Goal: Task Accomplishment & Management: Complete application form

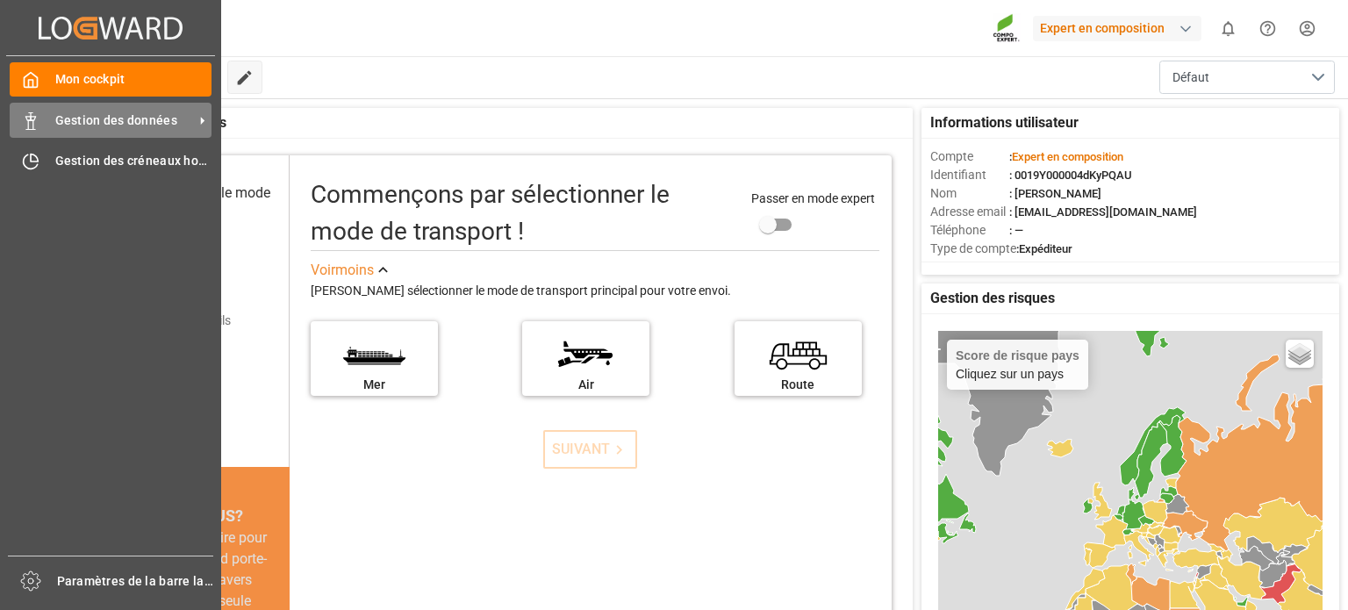
click at [74, 111] on span "Gestion des données" at bounding box center [124, 120] width 139 height 18
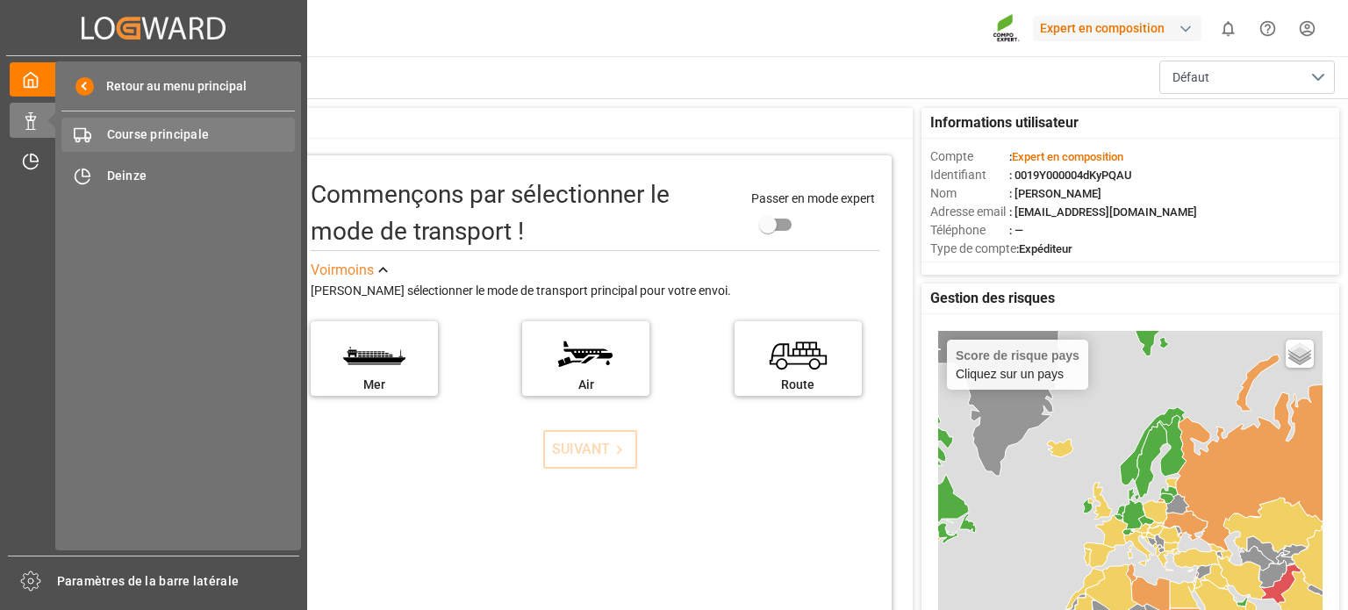
click at [130, 135] on font "Course principale" at bounding box center [158, 134] width 103 height 14
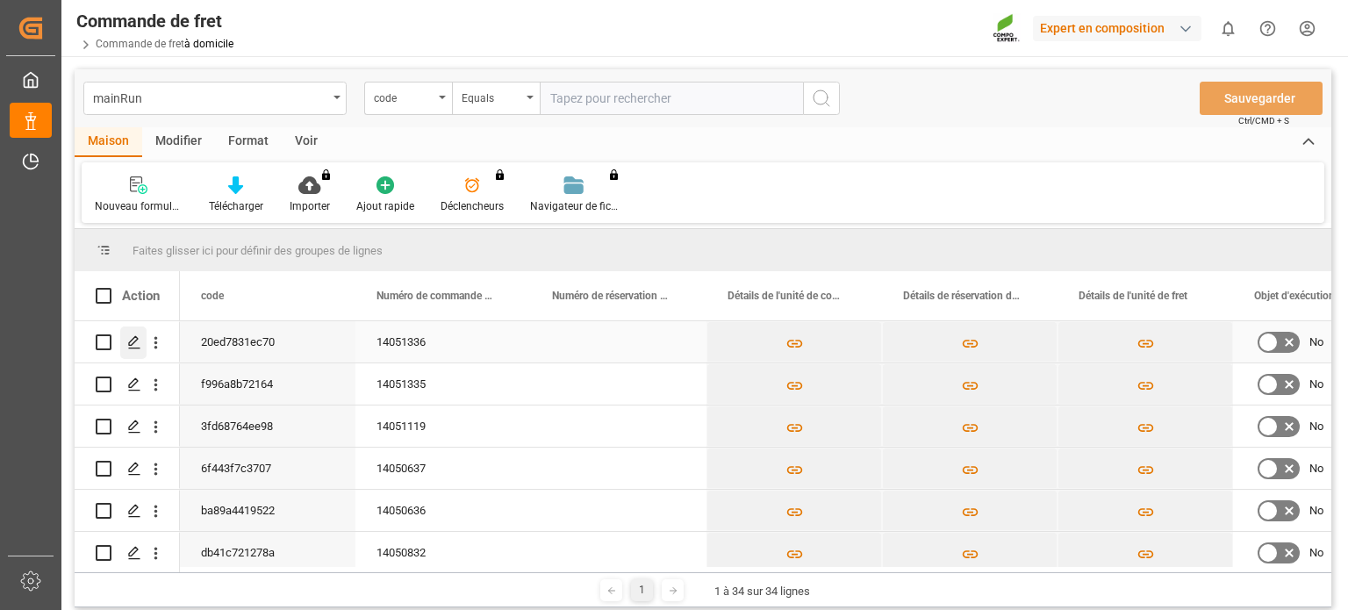
click at [136, 341] on icon "Appuyez sur ESPACE pour sélectionner cette ligne." at bounding box center [134, 342] width 14 height 14
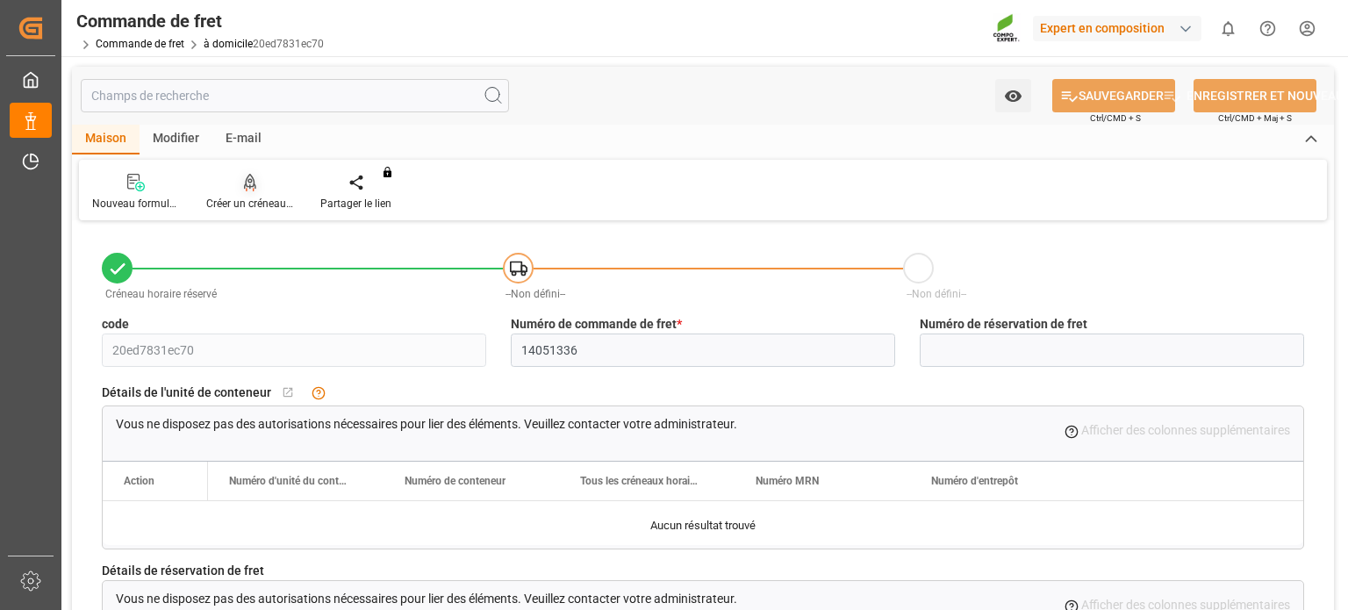
click at [248, 199] on font "Créer un créneau horaire" at bounding box center [264, 203] width 116 height 12
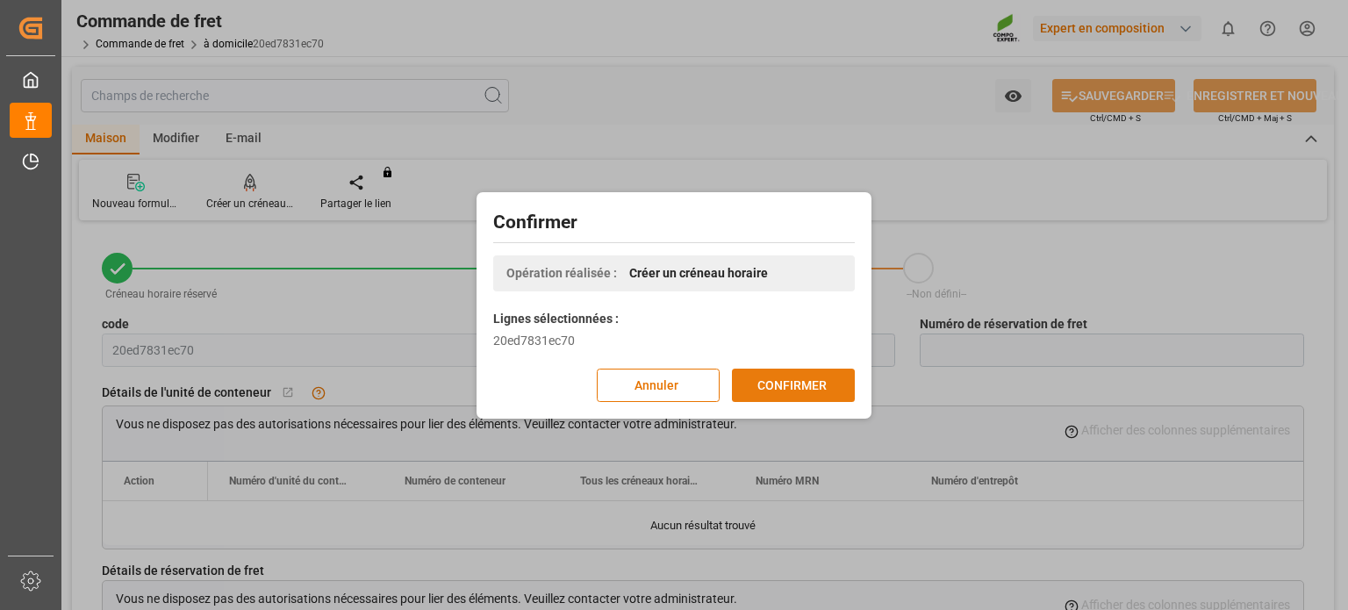
click at [797, 377] on font "CONFIRMER" at bounding box center [791, 384] width 69 height 14
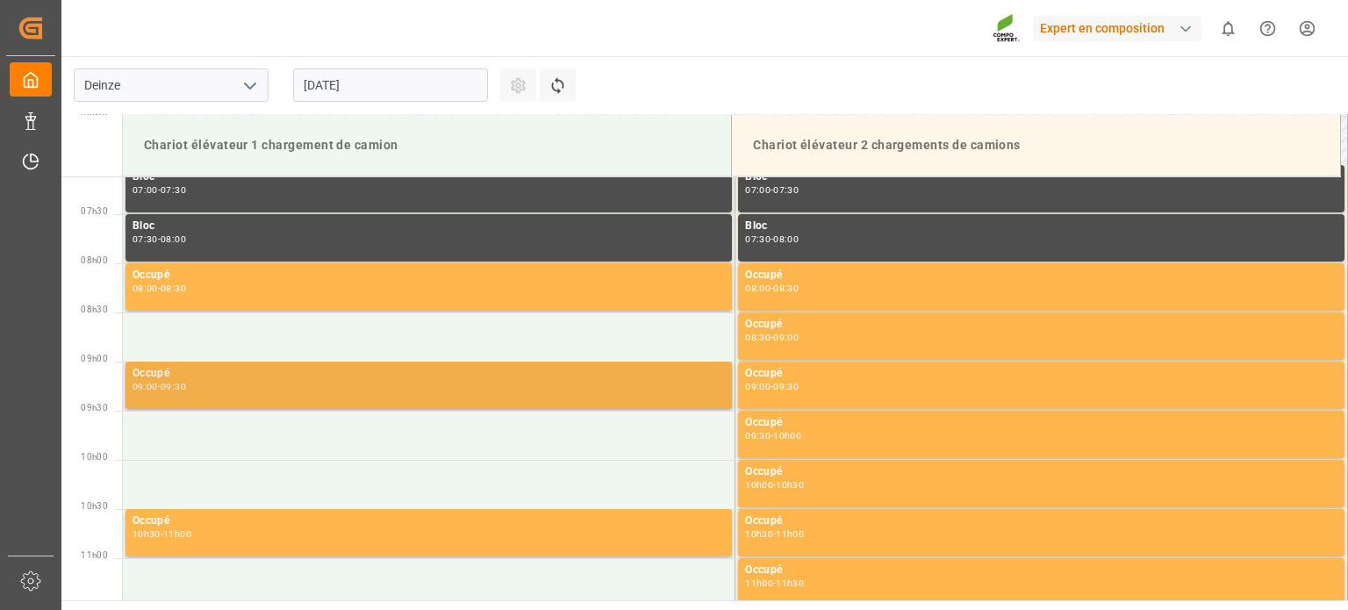
scroll to position [775, 0]
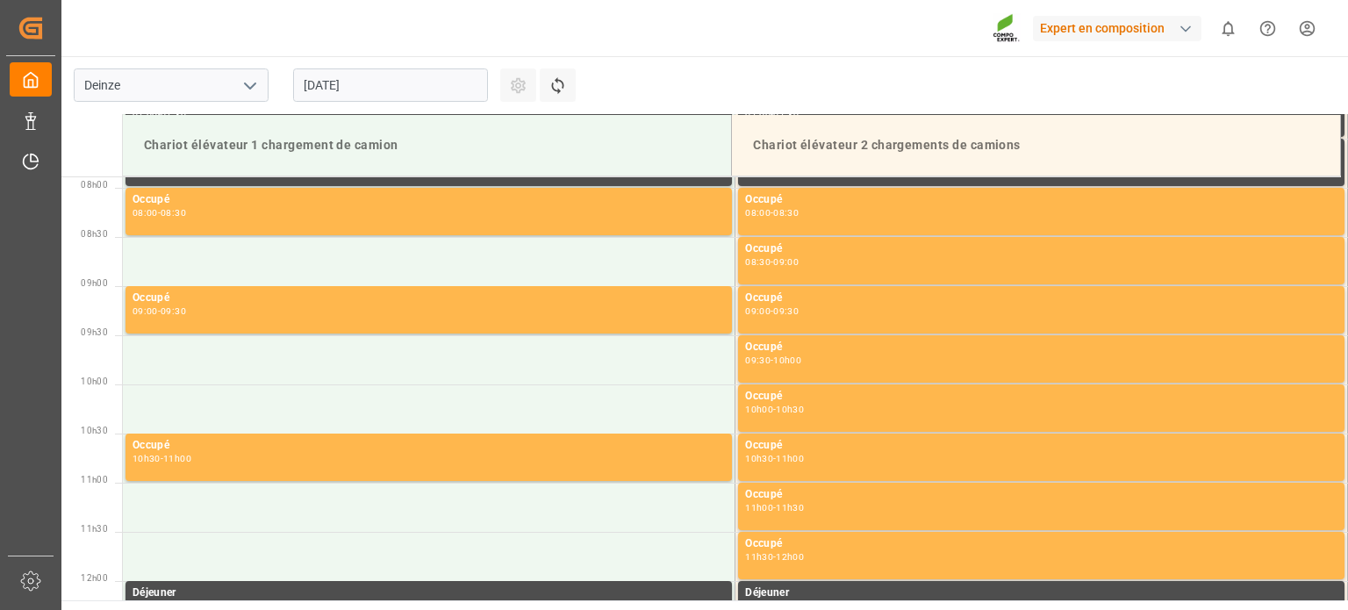
click at [449, 88] on input "[DATE]" at bounding box center [390, 84] width 195 height 33
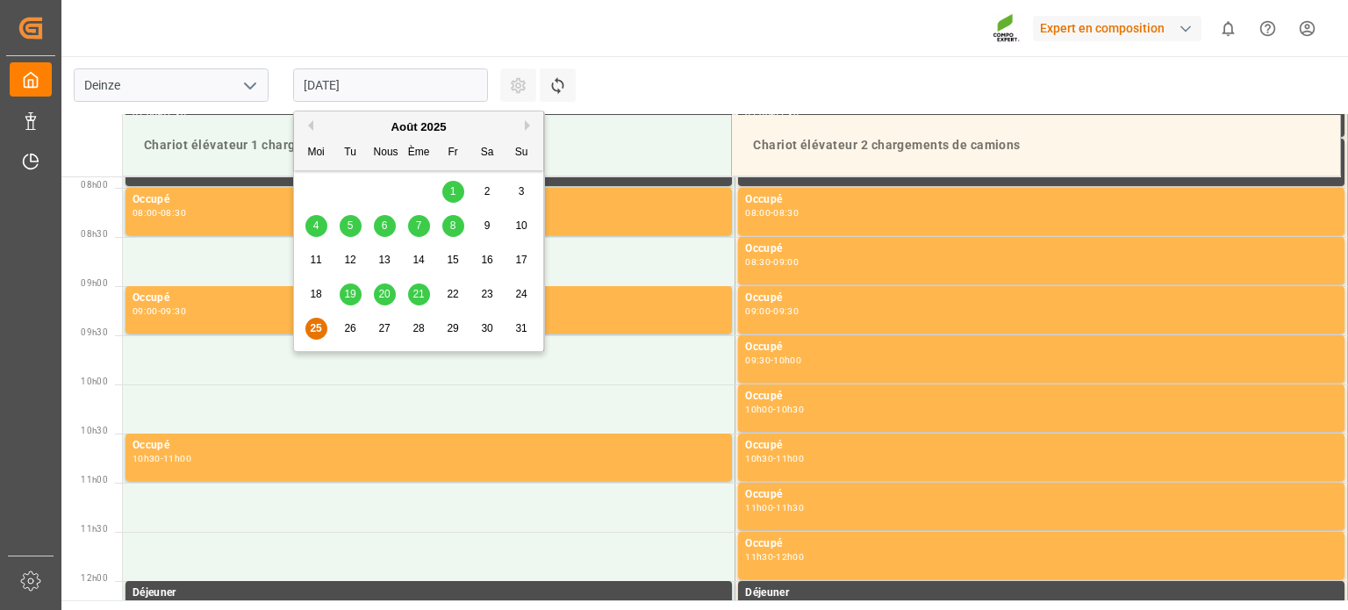
click at [351, 327] on font "26" at bounding box center [349, 328] width 11 height 12
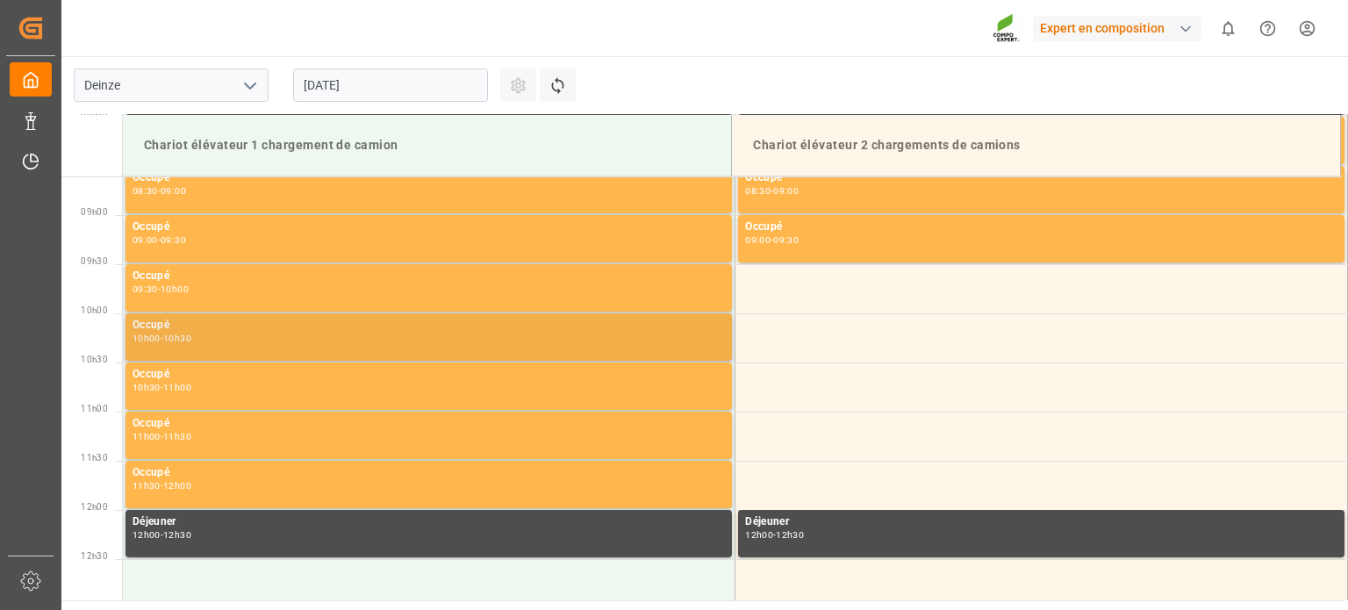
scroll to position [951, 0]
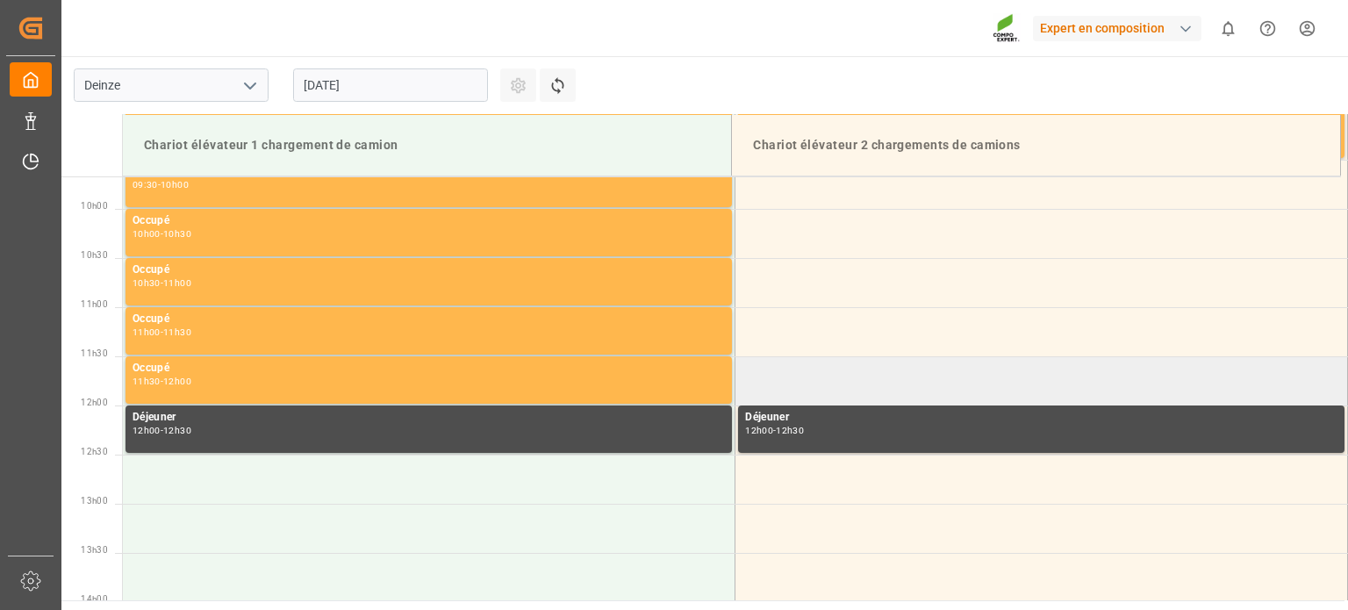
click at [787, 382] on td at bounding box center [1042, 380] width 613 height 49
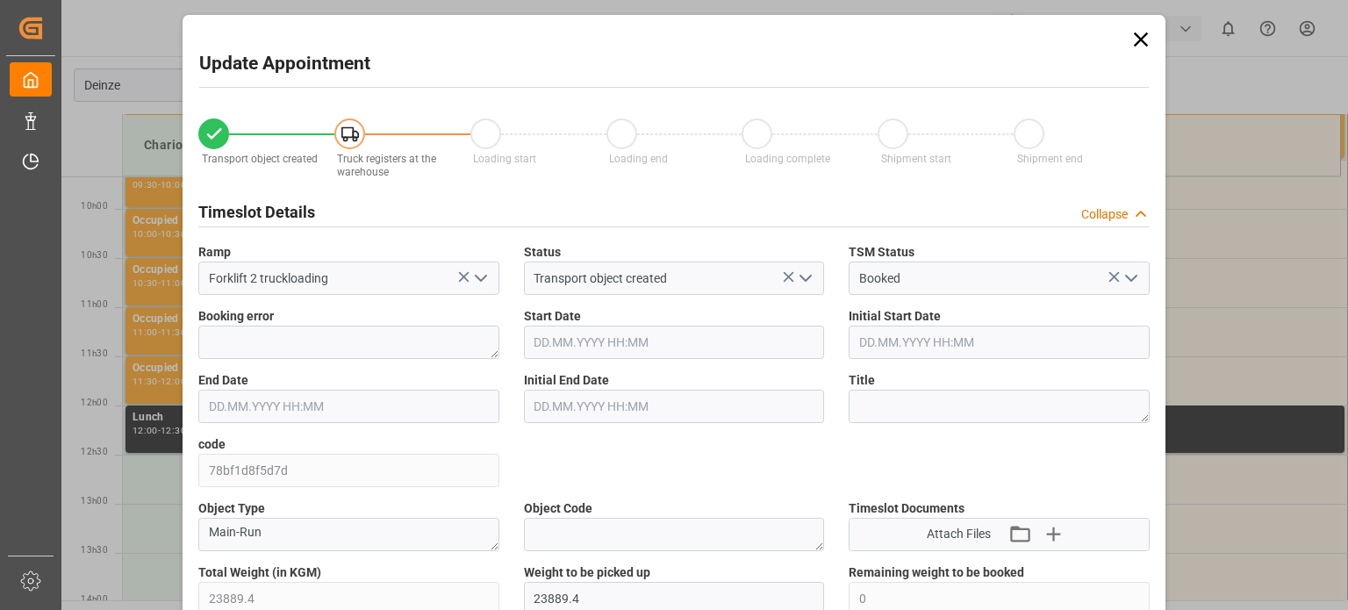
type input "23889.4"
type input "0"
type input "27"
type input "[DATE] 11:30"
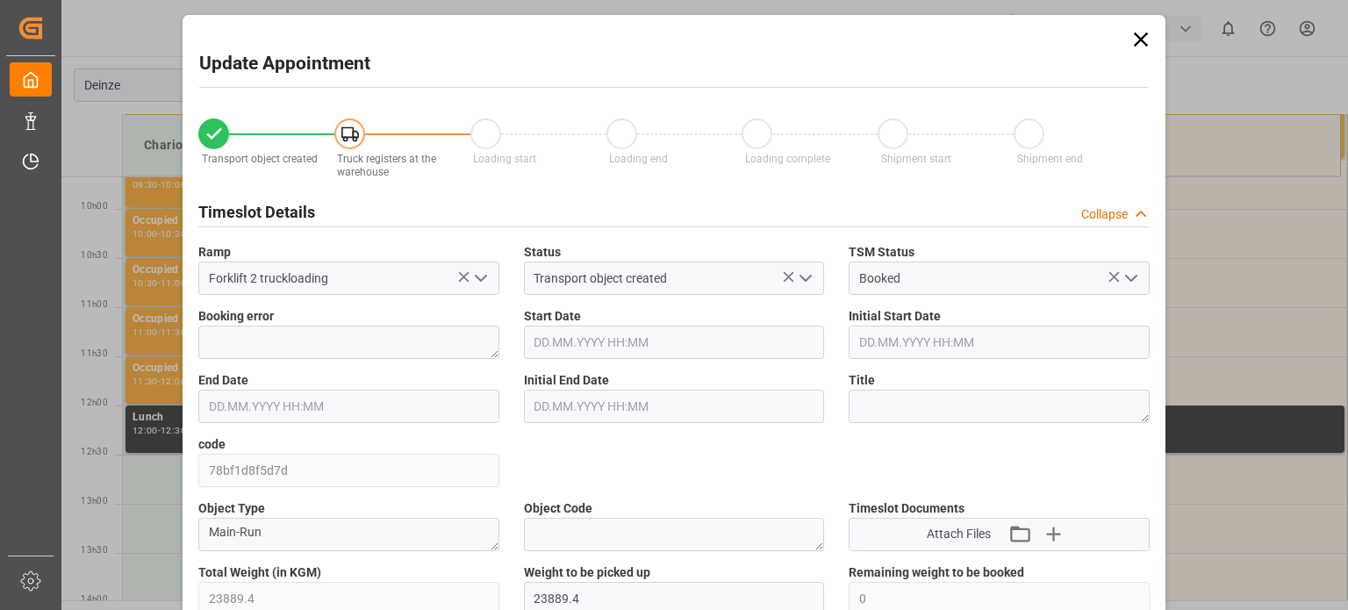
type input "[DATE] 12:00"
type input "[DATE] 11:27"
type input "[DATE] 07:21"
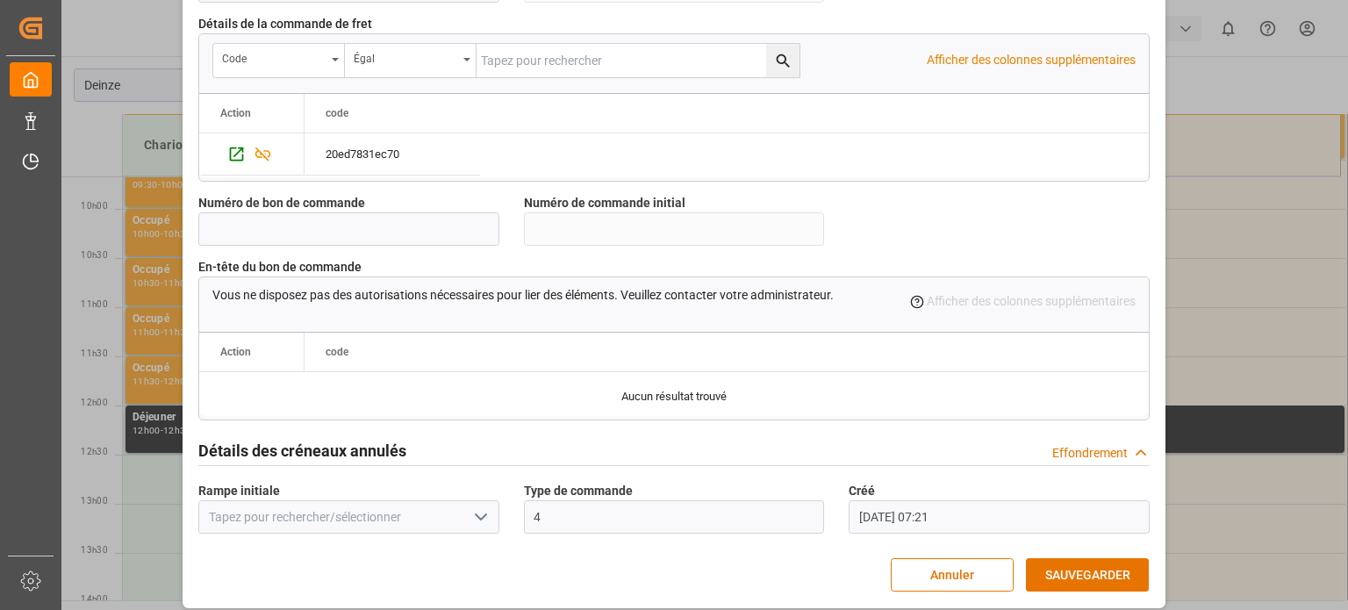
scroll to position [1699, 0]
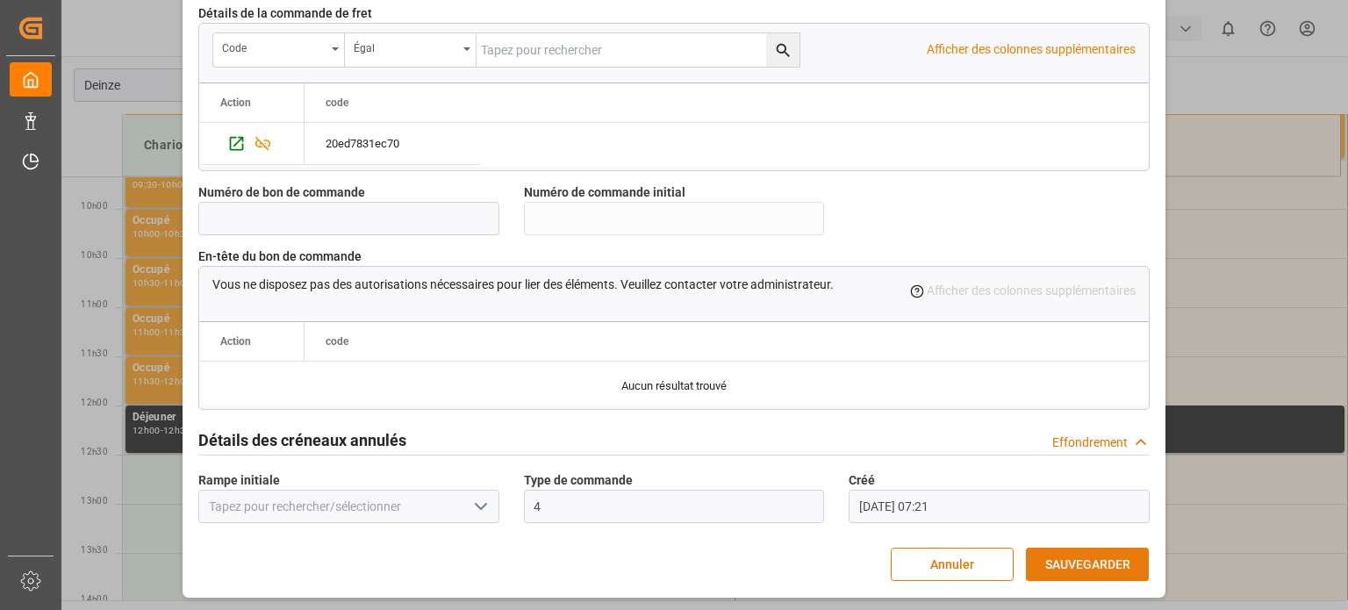
click at [1060, 555] on font "SAUVEGARDER" at bounding box center [1087, 564] width 85 height 19
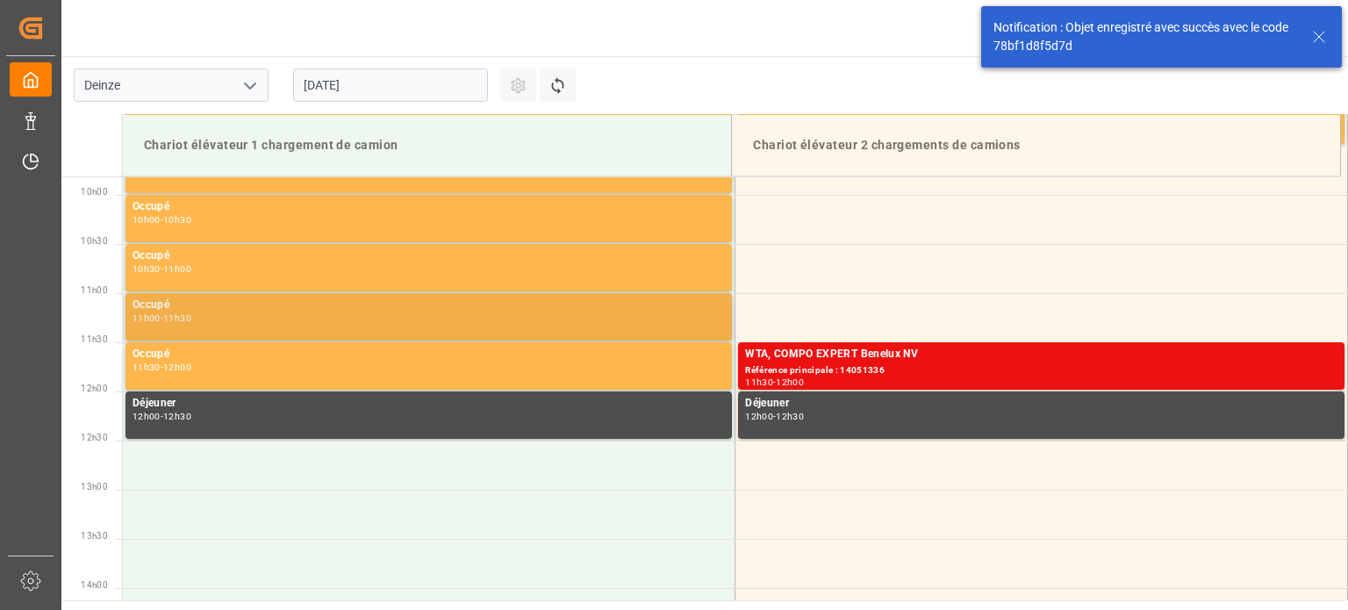
scroll to position [972, 0]
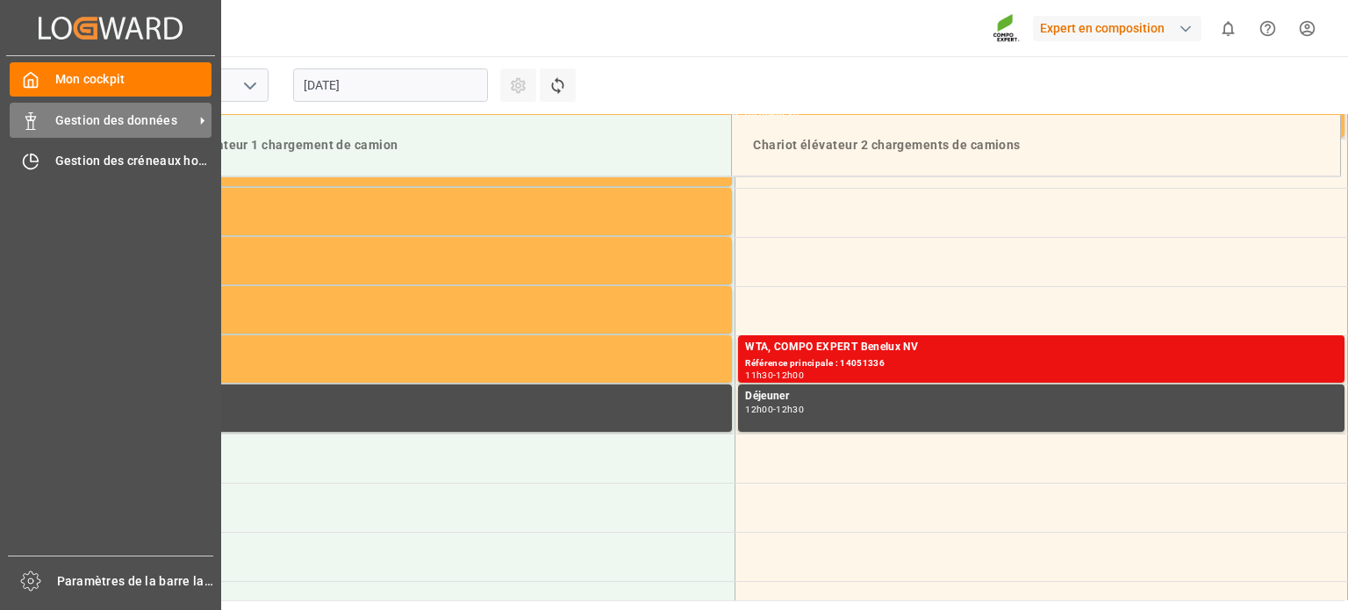
click at [43, 123] on div "Gestion des données Gestion des données" at bounding box center [111, 120] width 202 height 34
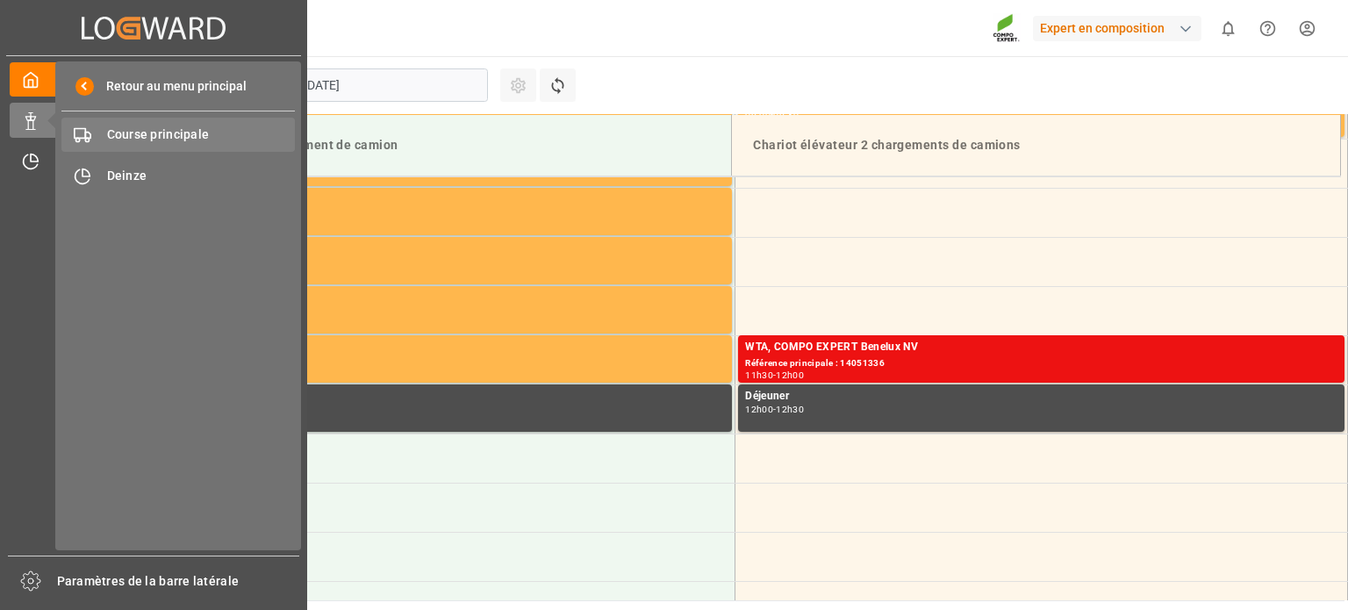
click at [147, 141] on font "Course principale" at bounding box center [158, 134] width 103 height 14
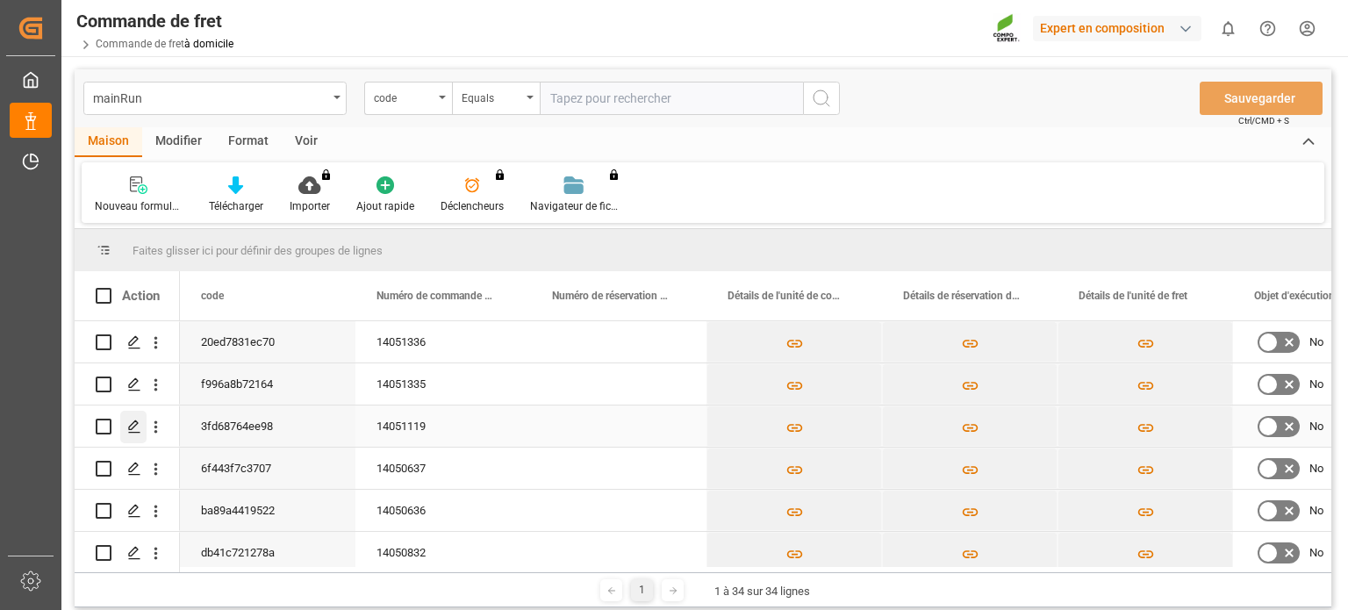
click at [142, 425] on div "Appuyez sur ESPACE pour sélectionner cette ligne." at bounding box center [133, 427] width 26 height 32
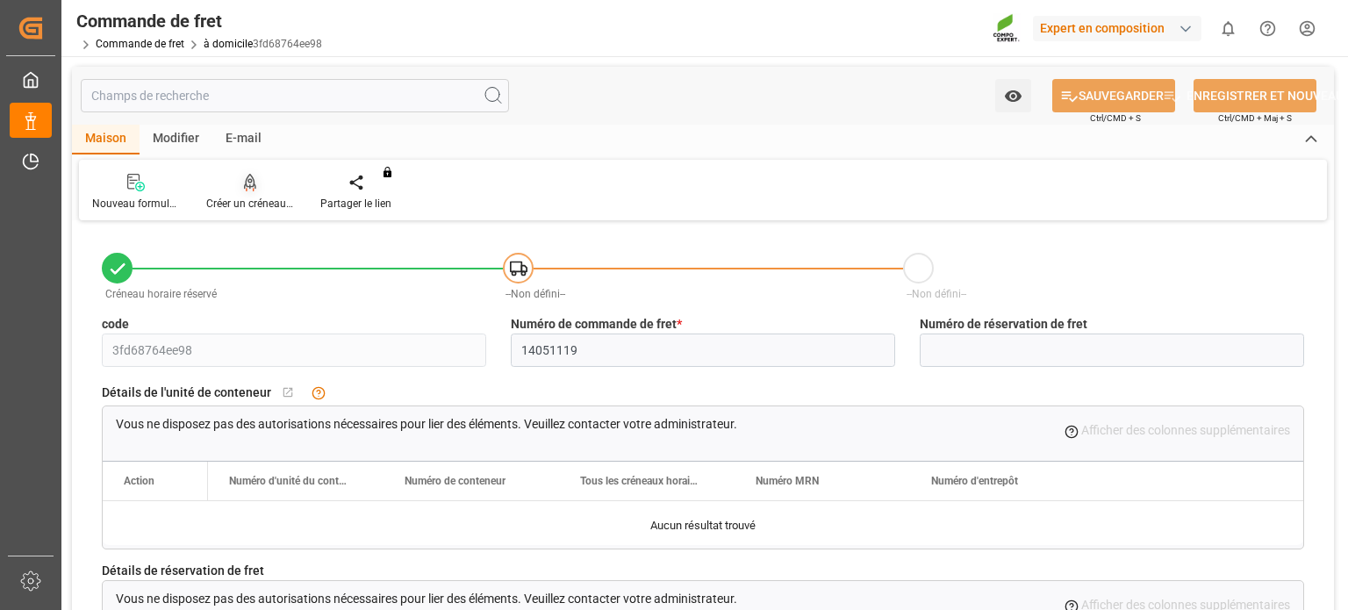
click at [263, 192] on div "Créer un créneau horaire" at bounding box center [250, 192] width 114 height 39
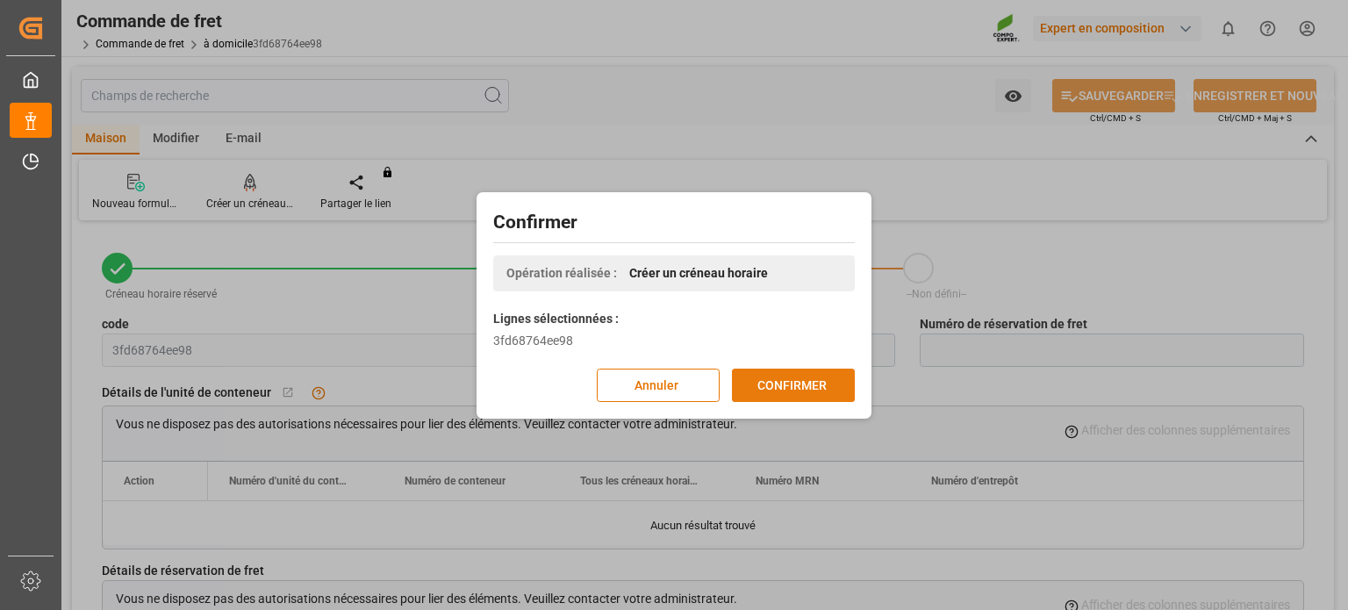
click at [811, 384] on font "CONFIRMER" at bounding box center [791, 384] width 69 height 14
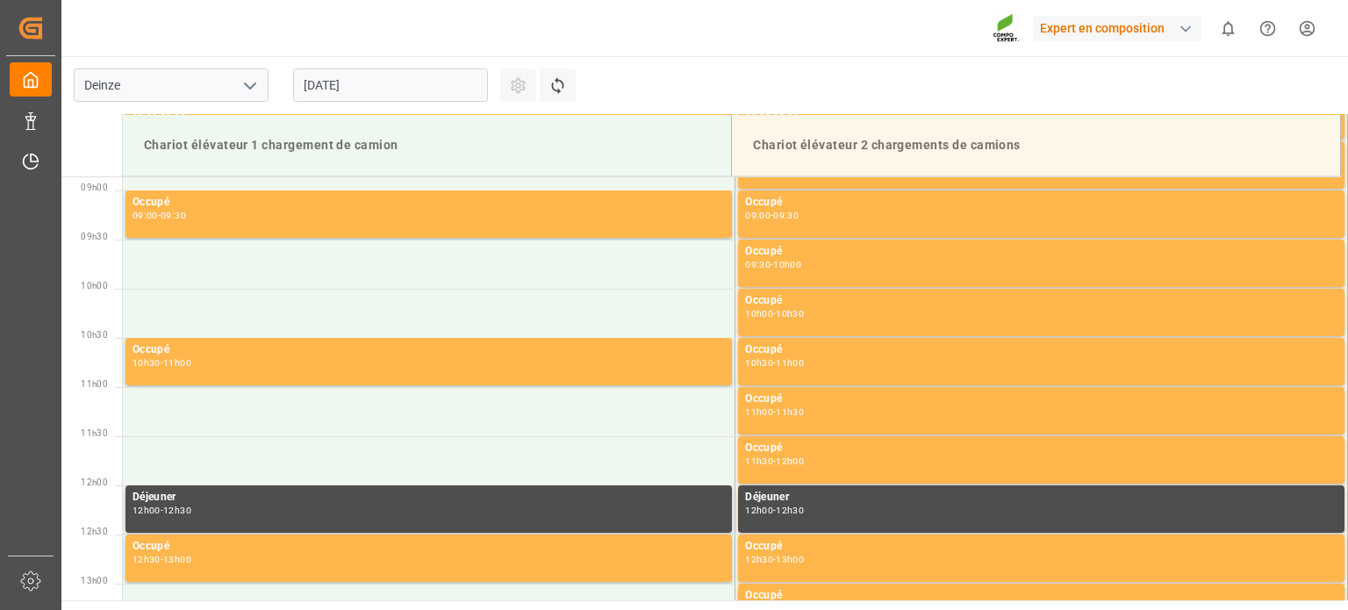
scroll to position [873, 0]
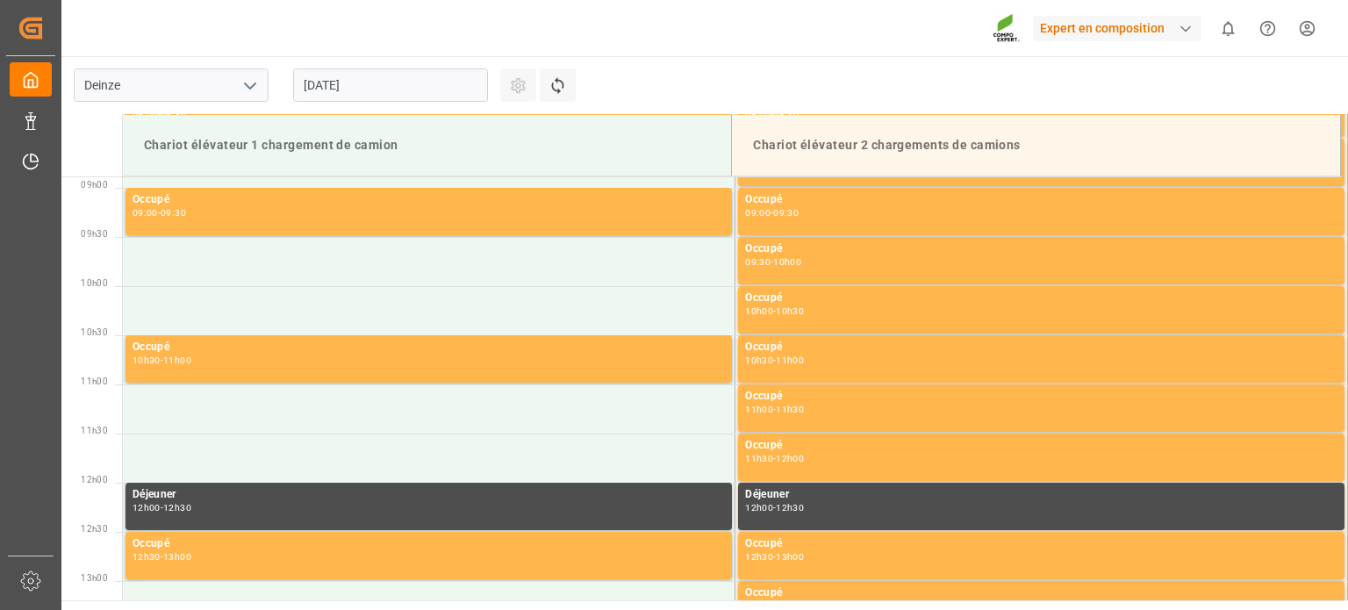
click at [419, 88] on input "[DATE]" at bounding box center [390, 84] width 195 height 33
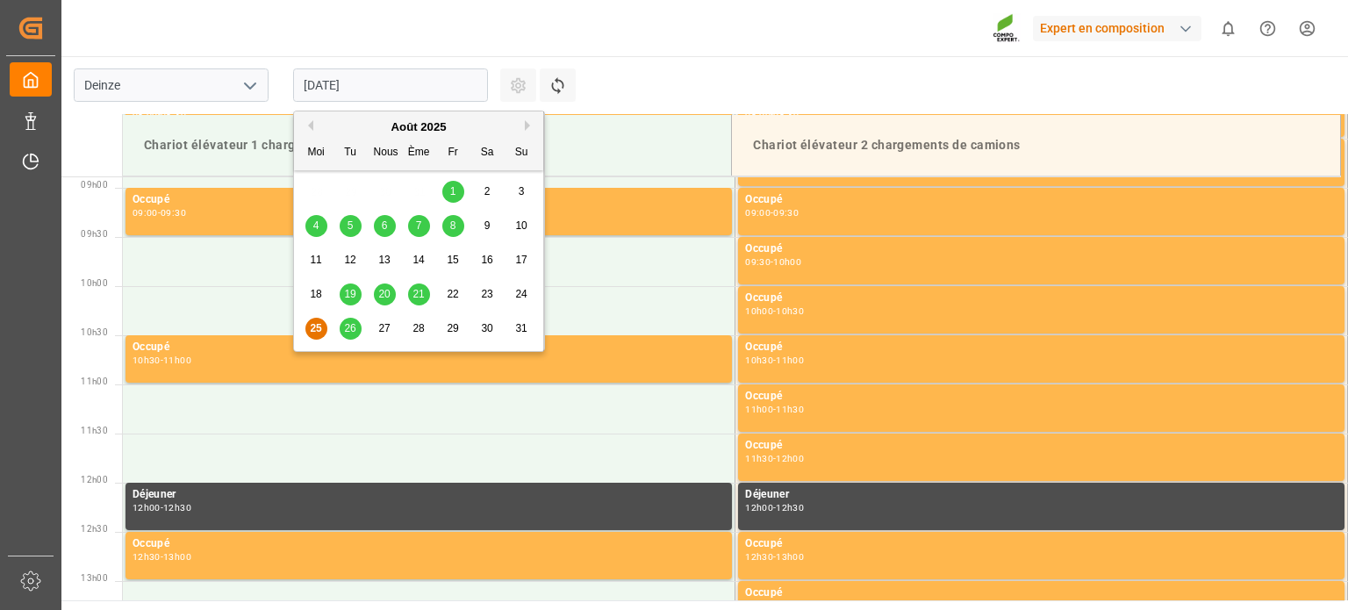
click at [422, 332] on font "28" at bounding box center [418, 328] width 11 height 12
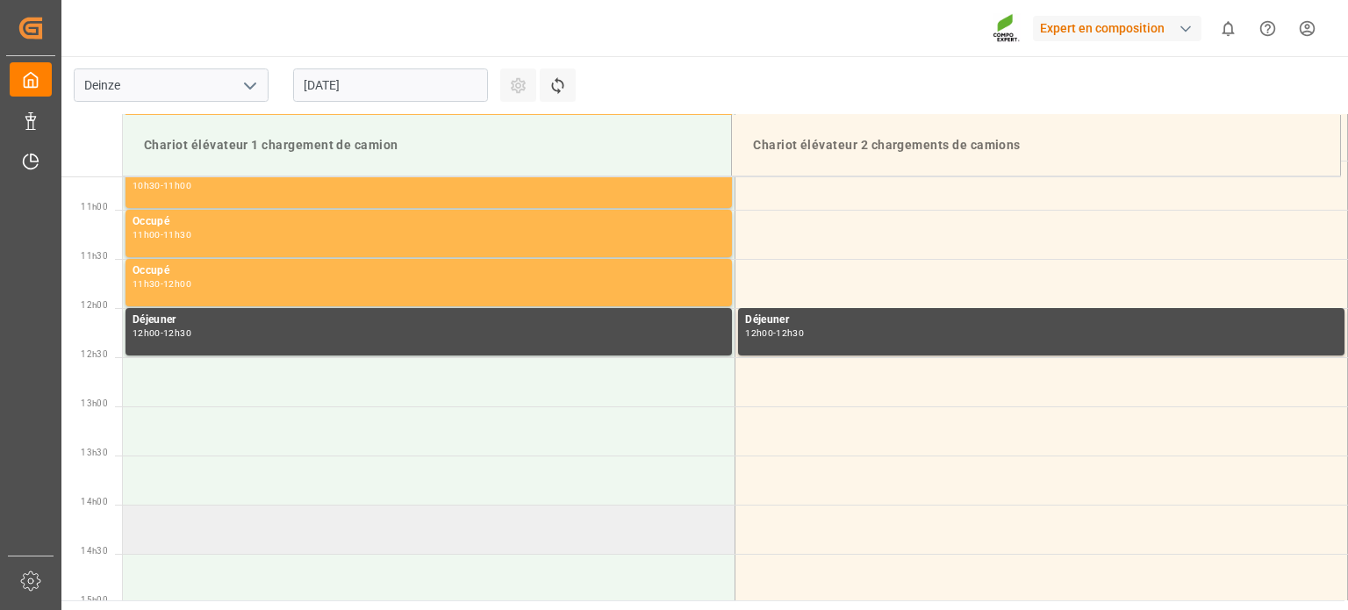
scroll to position [1137, 0]
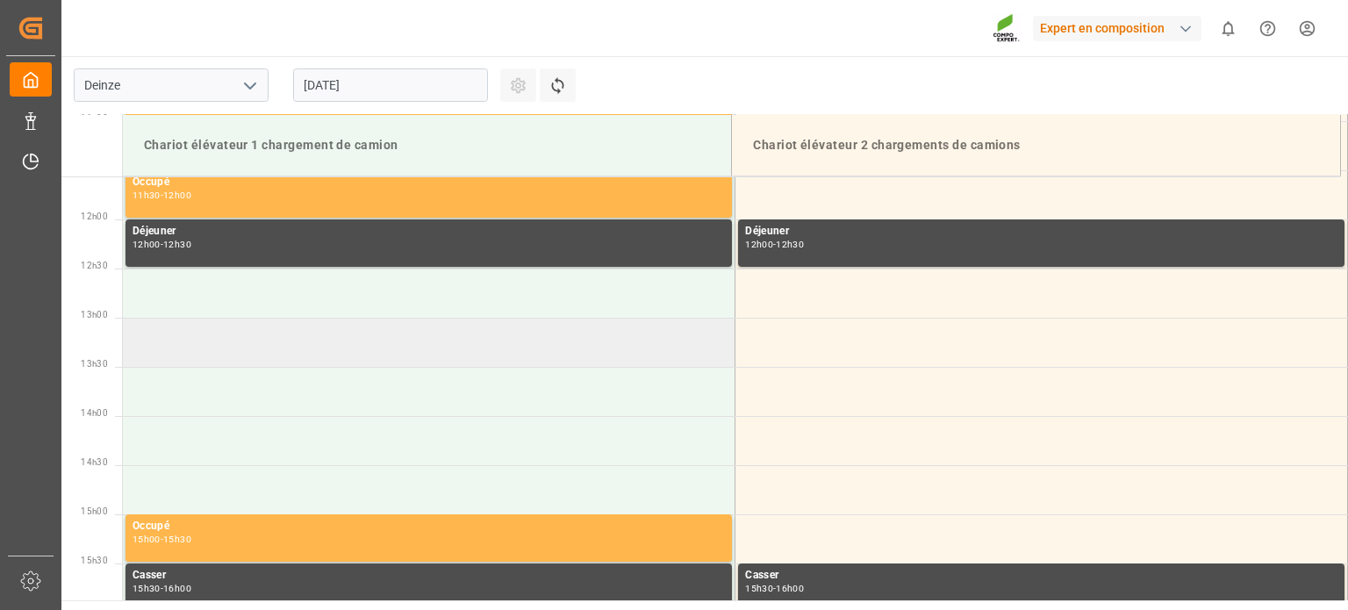
click at [246, 351] on td at bounding box center [429, 342] width 613 height 49
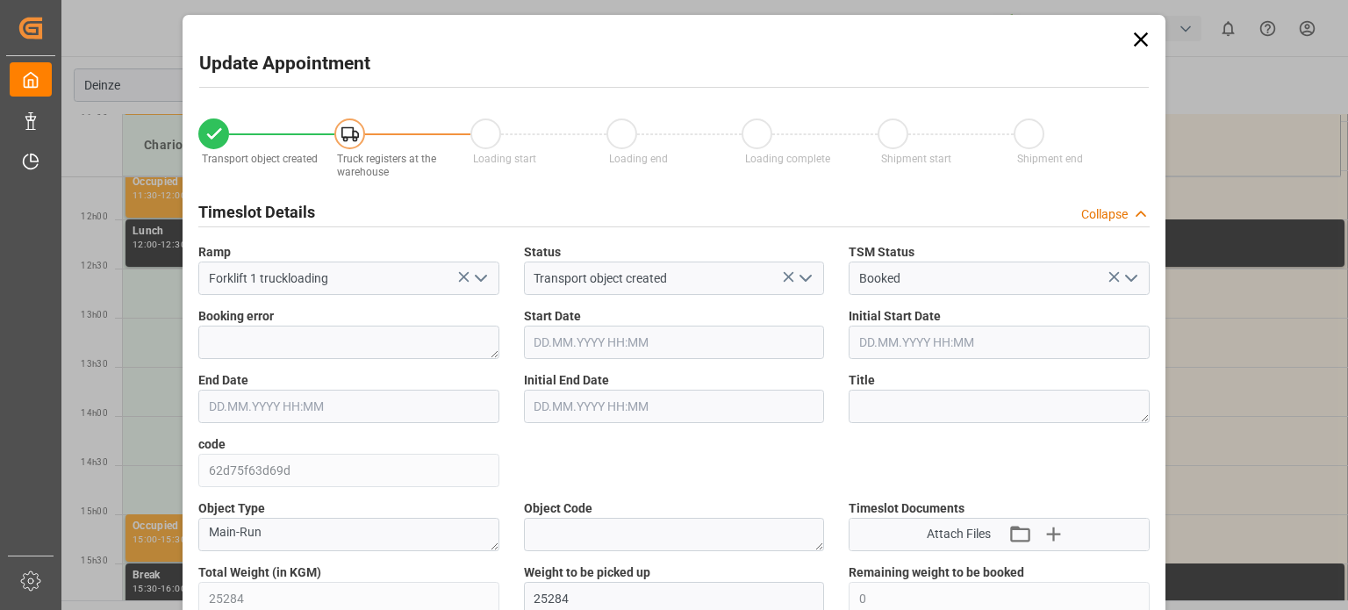
type input "25284"
type input "0"
type input "42"
type input "28.08.2025 13:00"
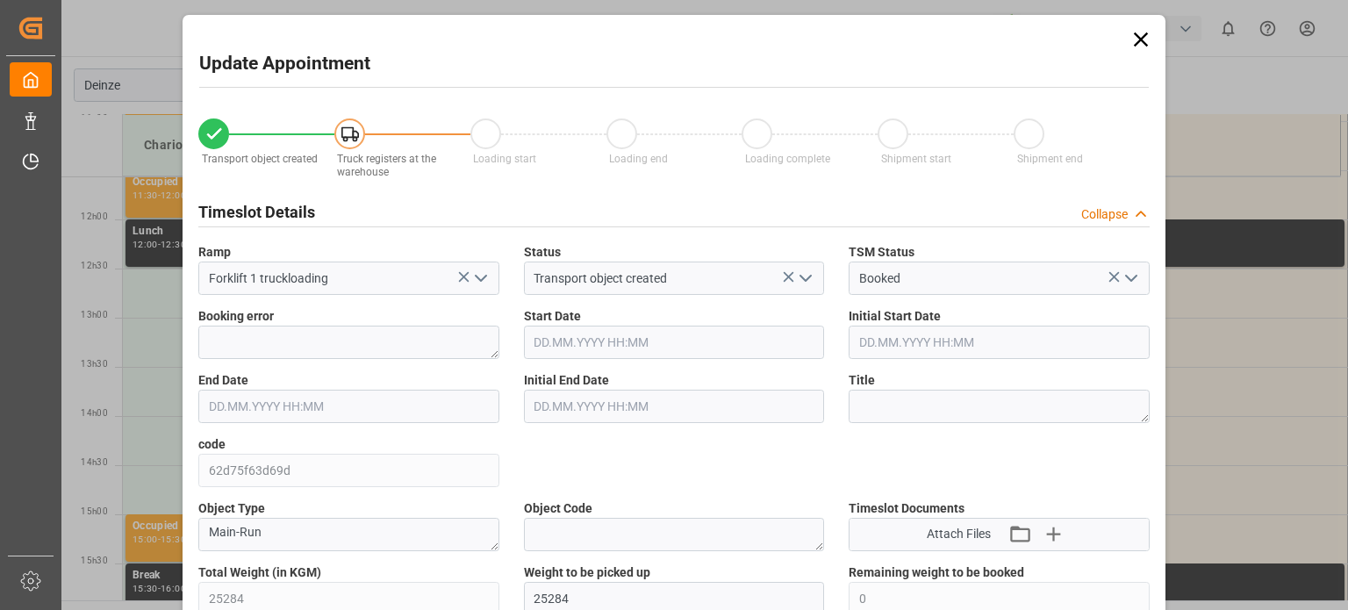
type input "28.08.2025 13:30"
type input "20.08.2025 09:44"
type input "25.08.2025 07:40"
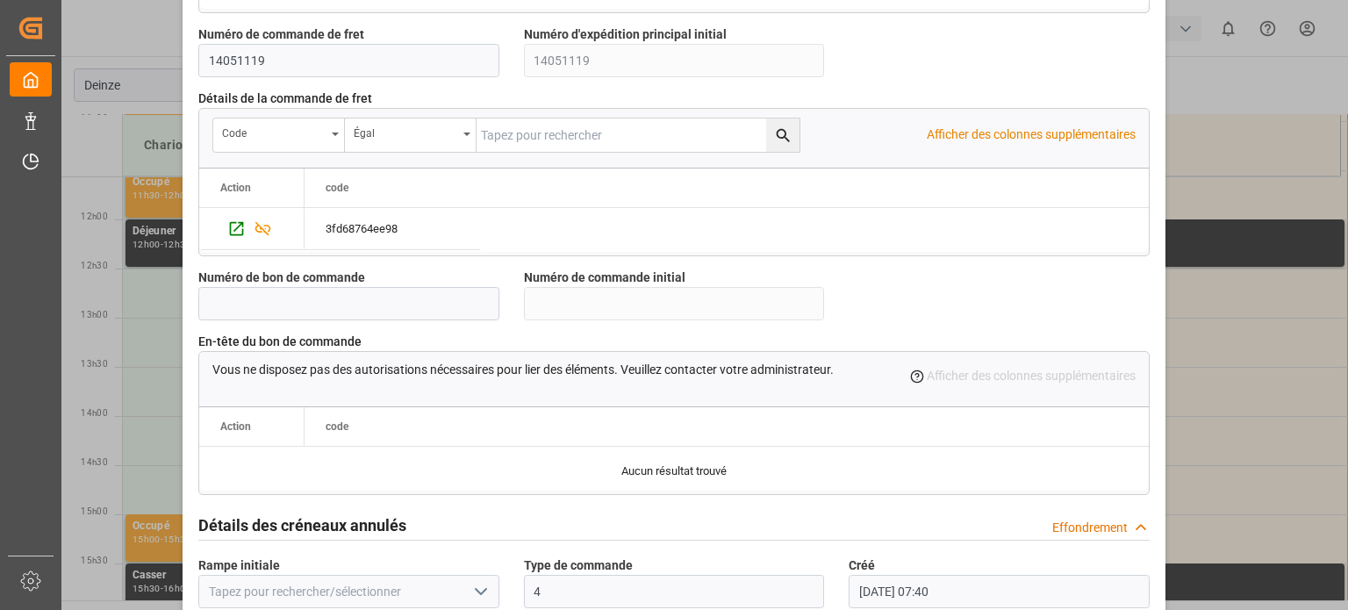
scroll to position [1699, 0]
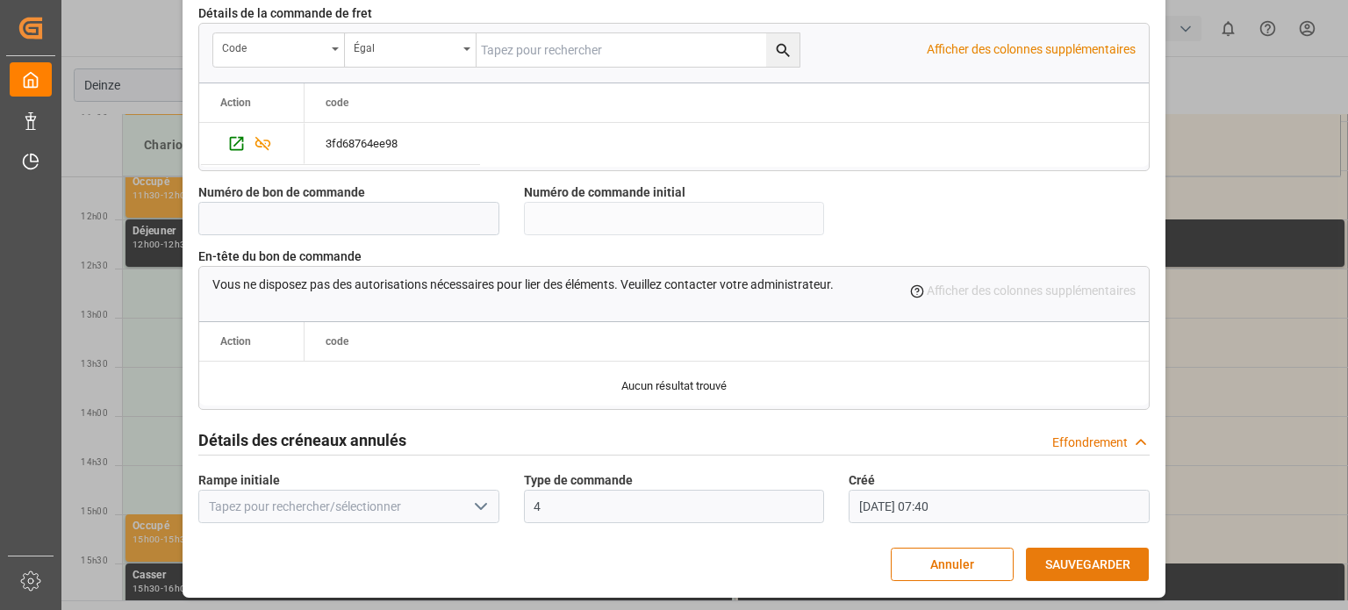
click at [1072, 563] on font "SAUVEGARDER" at bounding box center [1087, 564] width 85 height 14
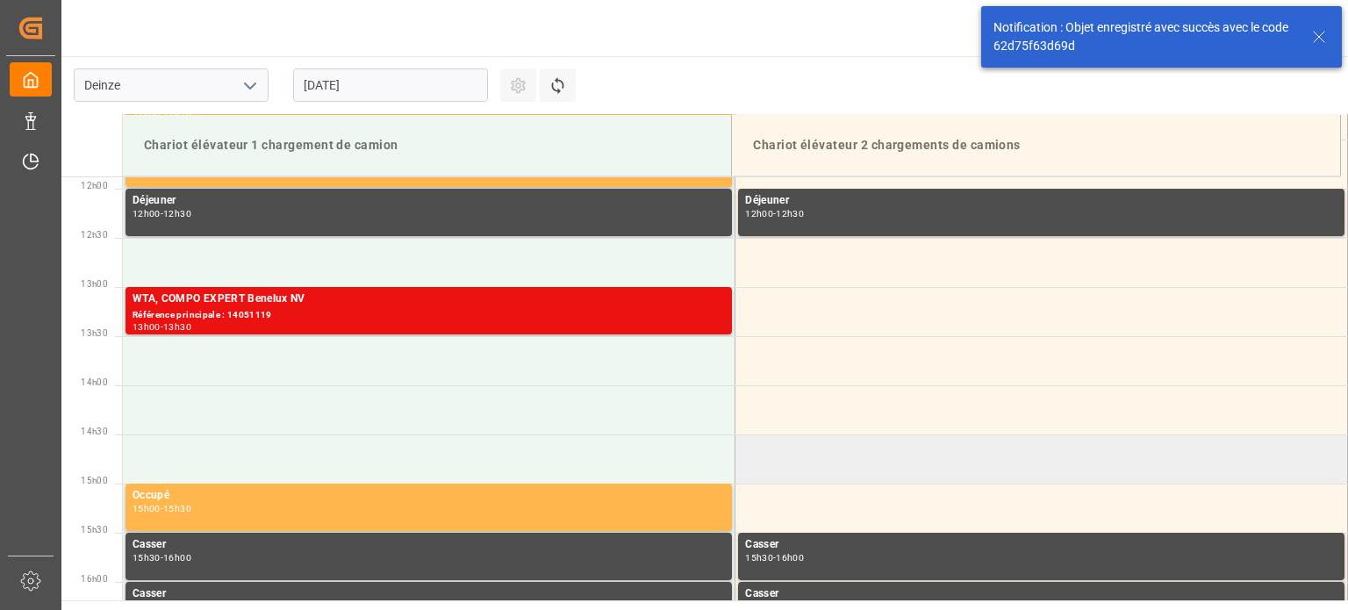
scroll to position [1168, 0]
